Goal: Information Seeking & Learning: Learn about a topic

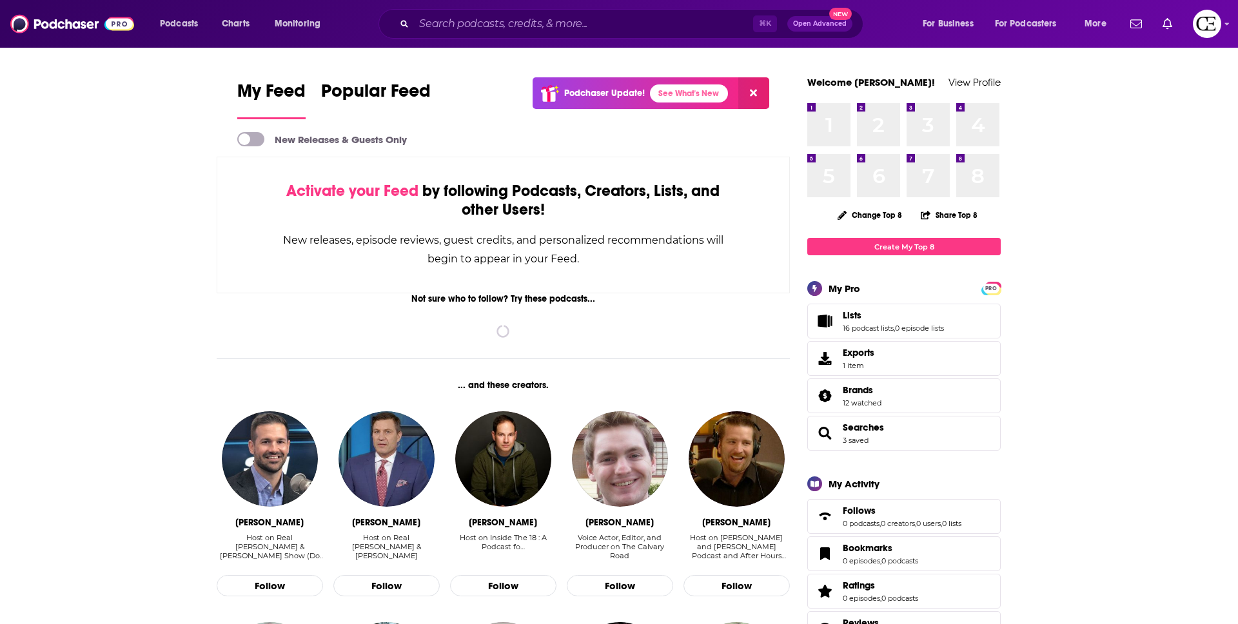
click at [488, 30] on div "⌘ K Open Advanced New" at bounding box center [621, 24] width 485 height 30
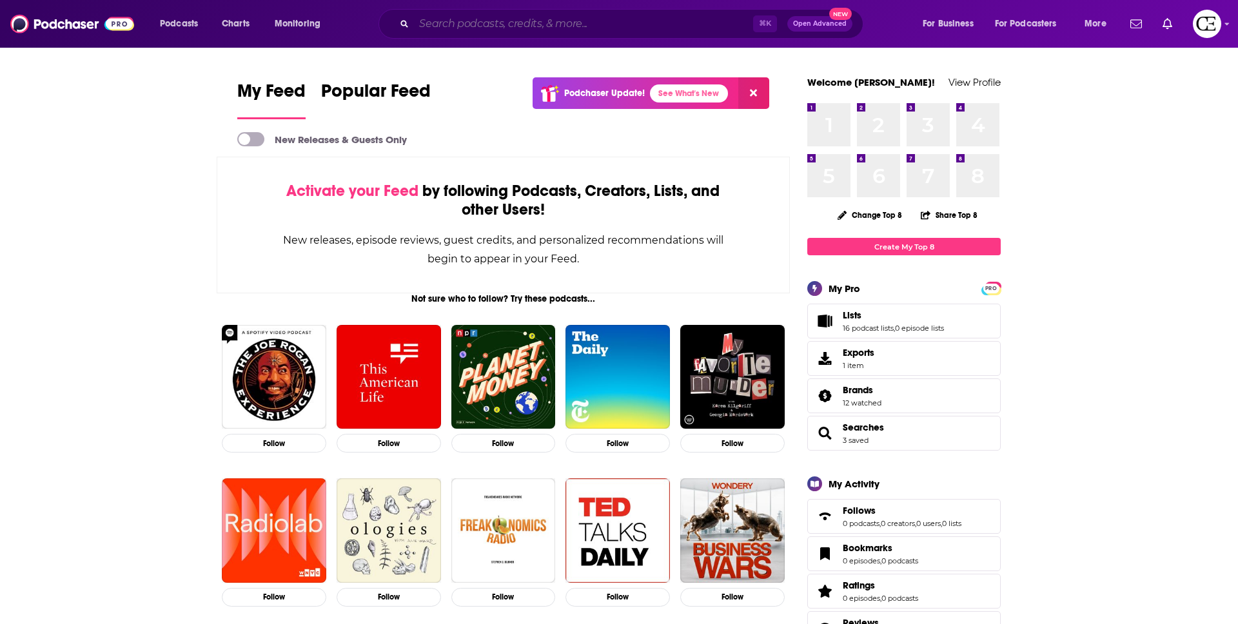
click at [485, 27] on input "Search podcasts, credits, & more..." at bounding box center [583, 24] width 339 height 21
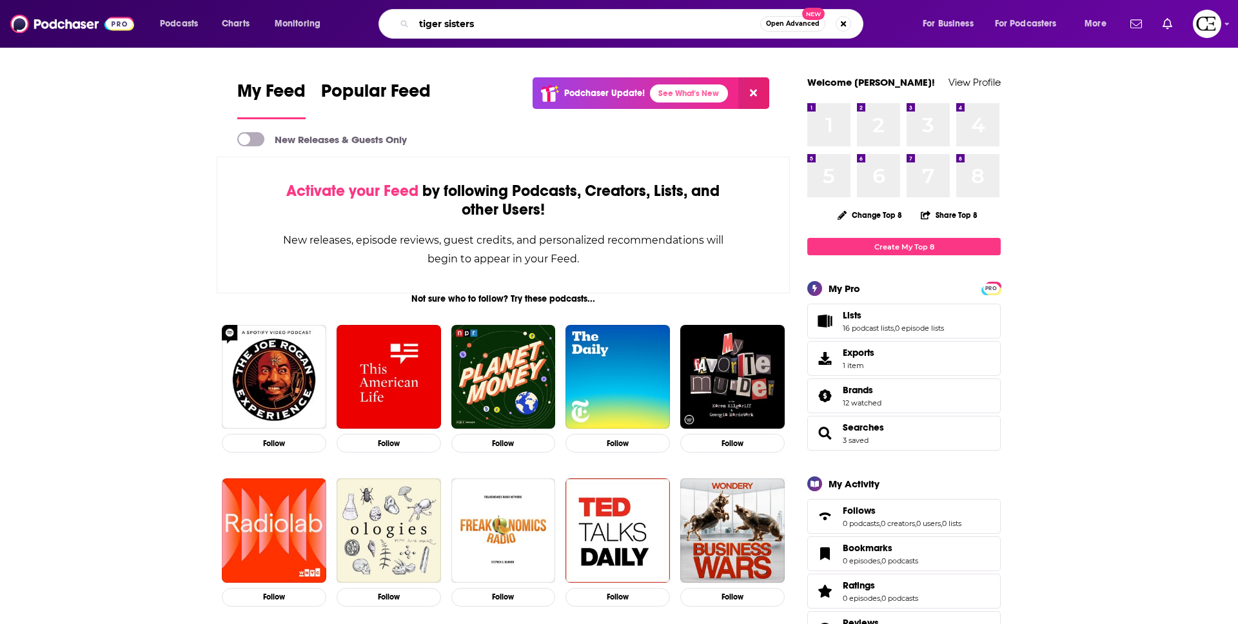
type input "tiger sisters"
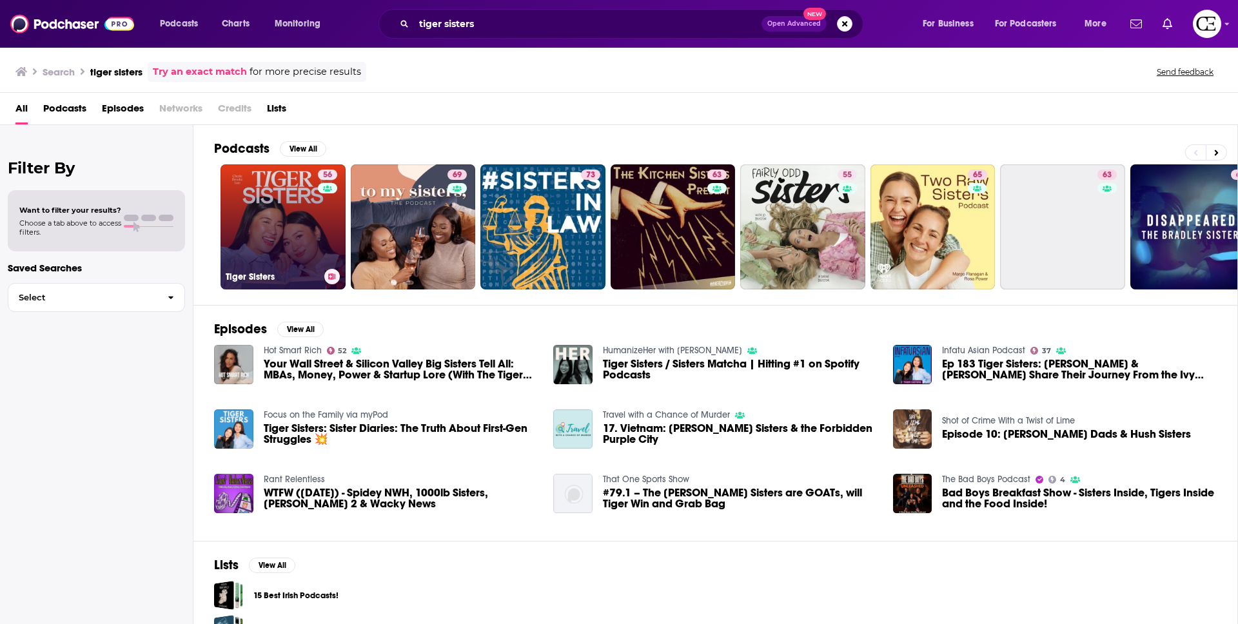
click at [319, 248] on div "56" at bounding box center [329, 219] width 23 height 99
